Goal: Navigation & Orientation: Find specific page/section

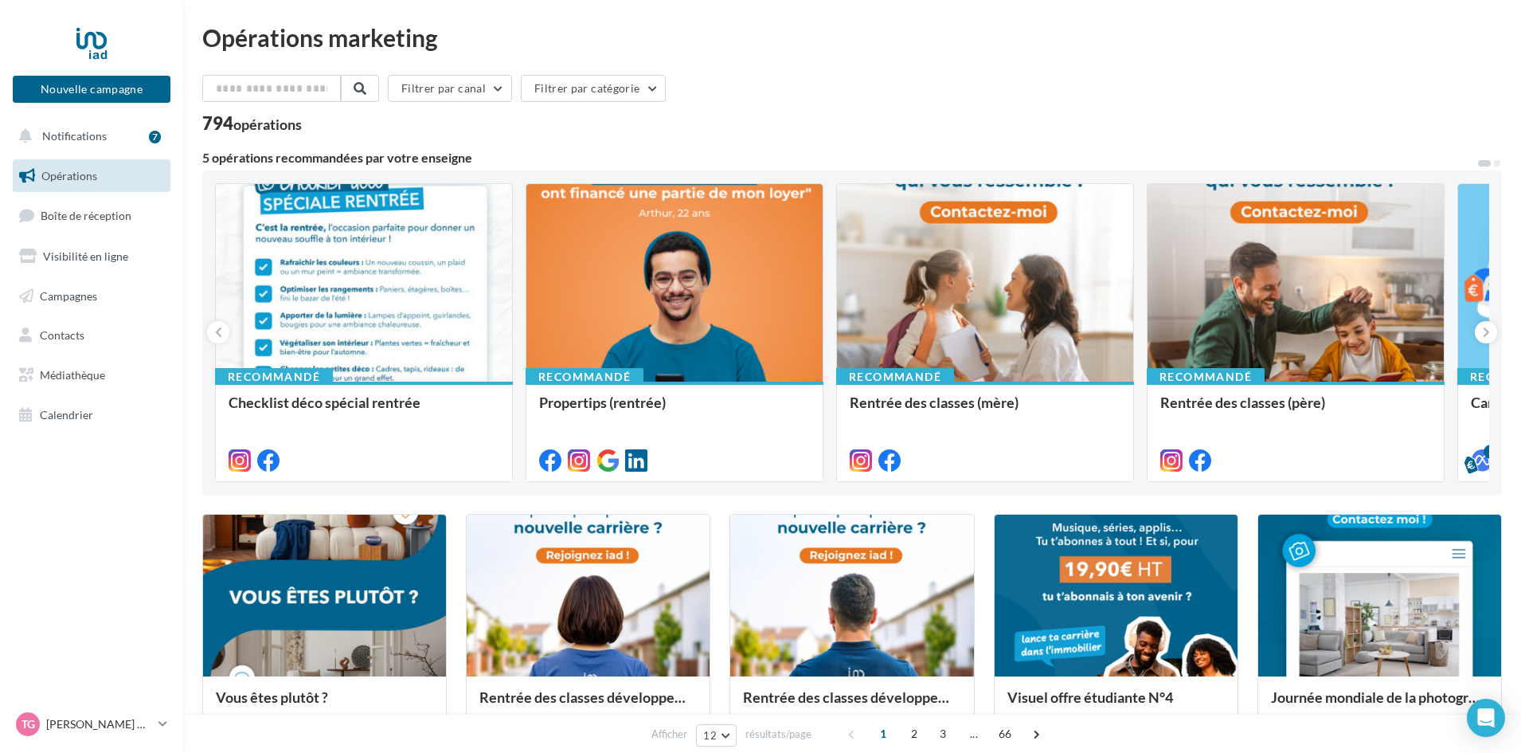
drag, startPoint x: 69, startPoint y: 523, endPoint x: 72, endPoint y: 510, distance: 13.0
click at [69, 523] on nav "Nouvelle campagne Nouvelle campagne Notifications 7 Opérations Boîte de récepti…" at bounding box center [91, 376] width 183 height 753
click at [98, 290] on link "Campagnes" at bounding box center [92, 296] width 164 height 33
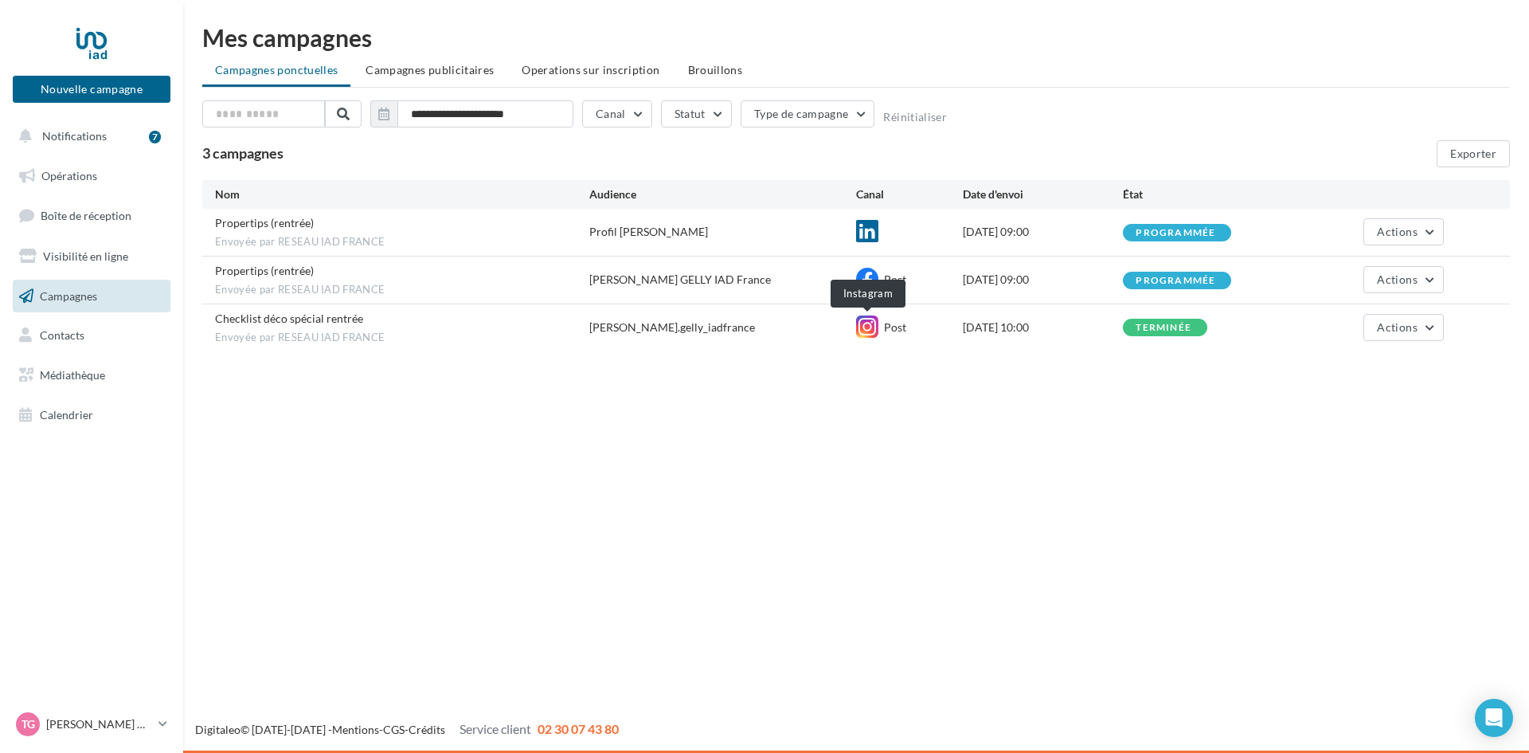
click at [877, 326] on icon at bounding box center [867, 326] width 22 height 22
